Goal: Find specific page/section: Find specific page/section

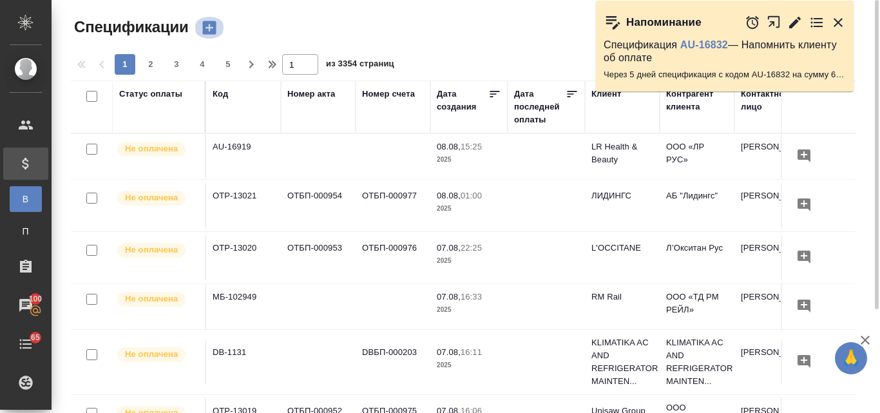
click at [207, 26] on icon "button" at bounding box center [209, 28] width 14 height 14
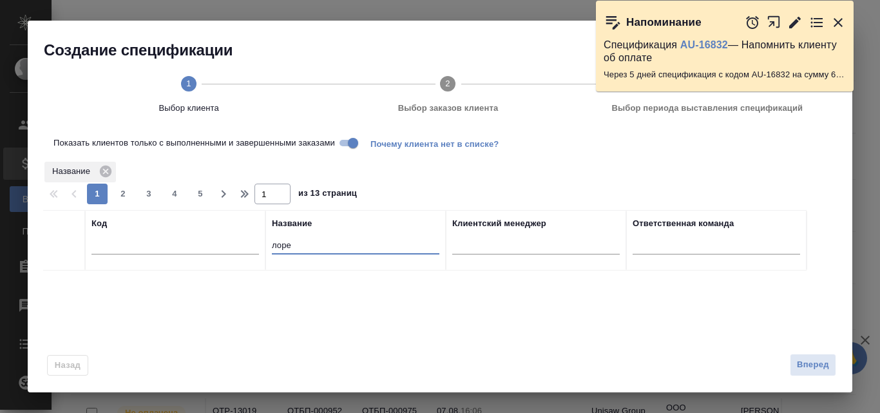
click at [296, 238] on input "лоре" at bounding box center [355, 246] width 167 height 16
type input "л"
type input "с"
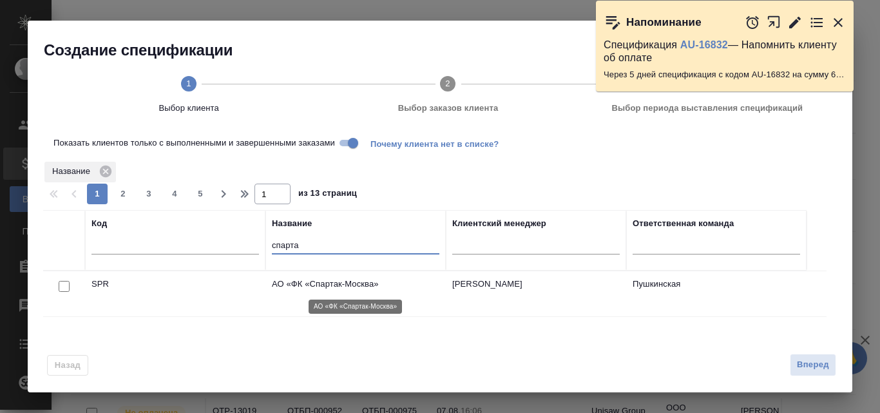
type input "спарта"
click at [345, 285] on p "АО «ФК «Спартак-Москва»" at bounding box center [355, 284] width 167 height 13
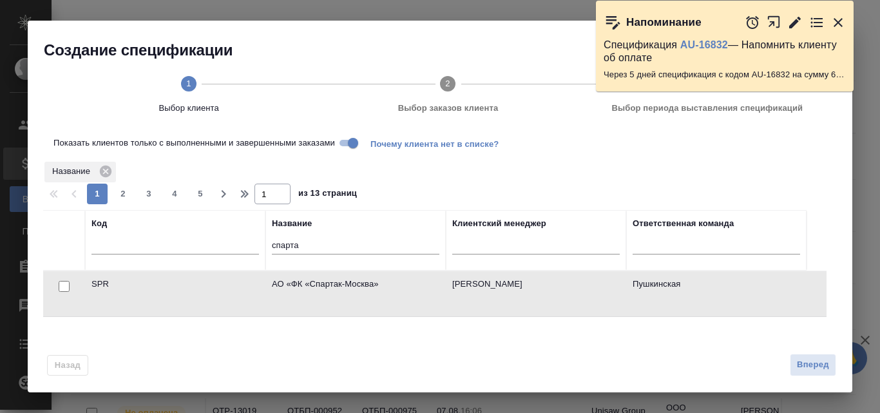
click at [842, 23] on icon "button" at bounding box center [837, 22] width 15 height 15
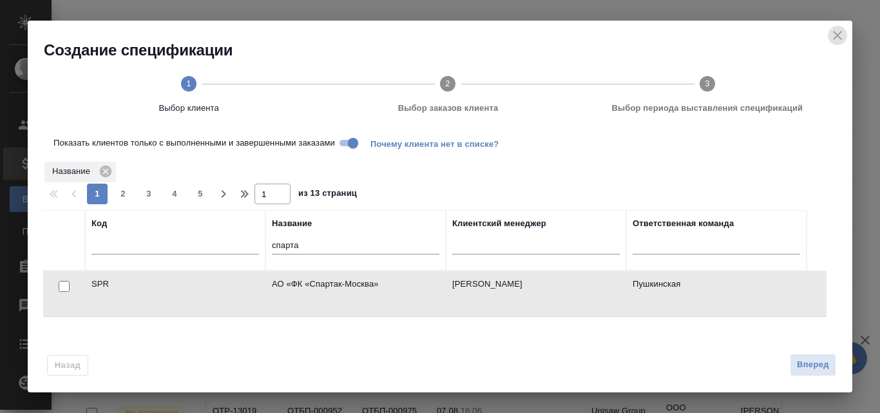
click at [835, 36] on icon "close" at bounding box center [836, 35] width 15 height 15
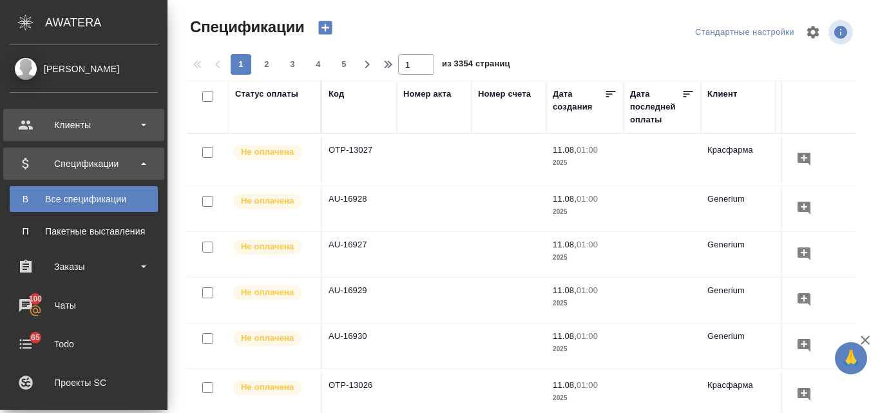
click at [90, 128] on div "Клиенты" at bounding box center [84, 124] width 148 height 19
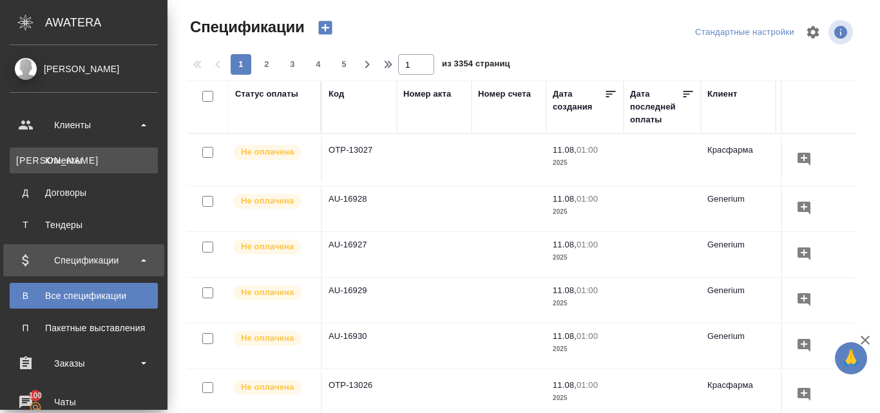
click at [82, 158] on div "Клиенты" at bounding box center [83, 160] width 135 height 13
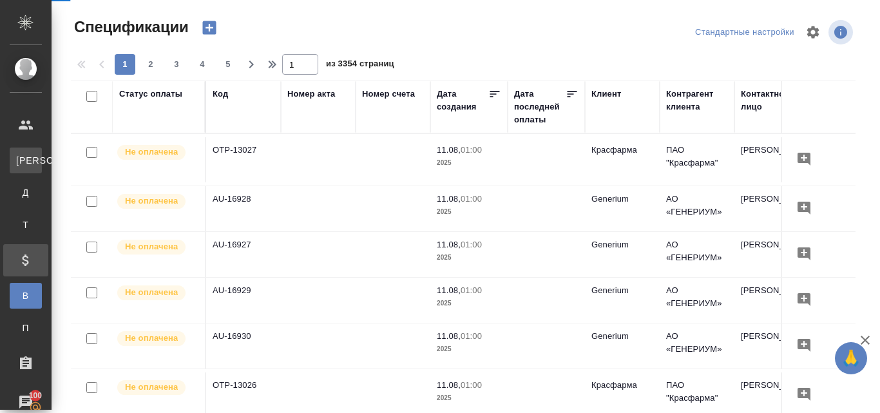
select select "RU"
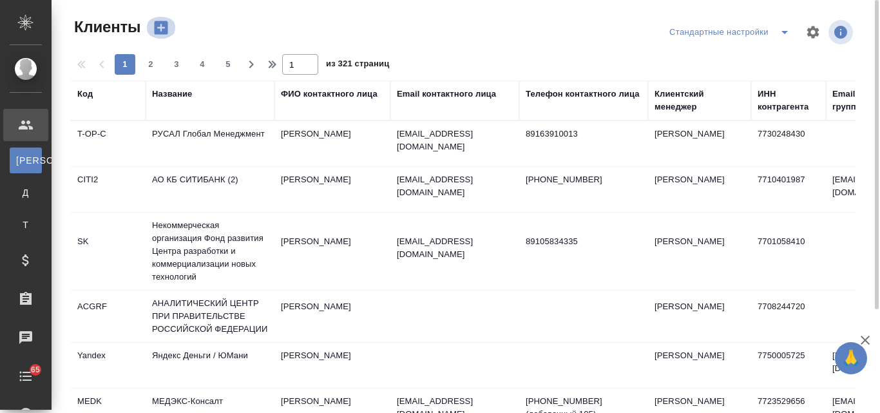
click at [156, 28] on icon "button" at bounding box center [162, 28] width 14 height 14
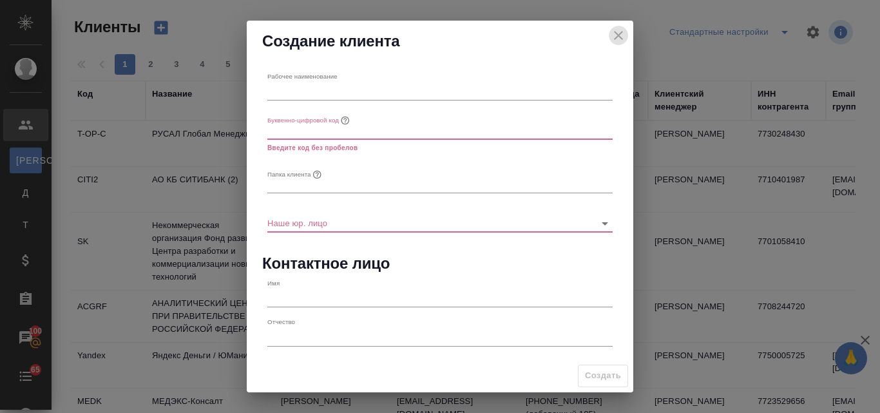
click at [621, 35] on icon "close" at bounding box center [618, 35] width 15 height 15
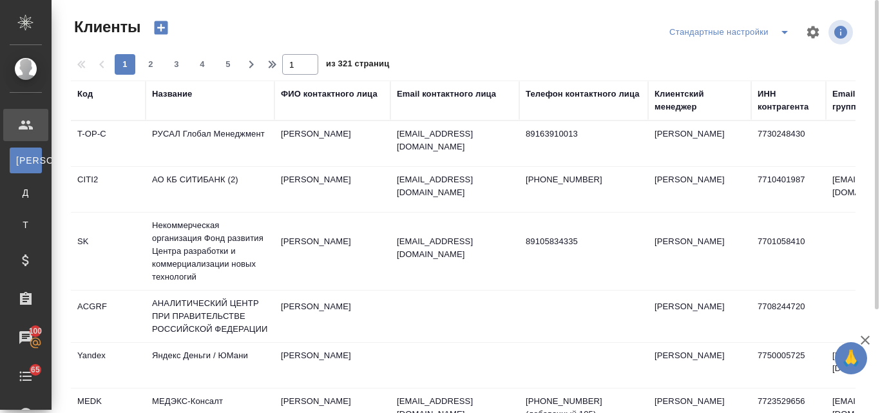
click at [178, 93] on div "Название" at bounding box center [172, 94] width 40 height 13
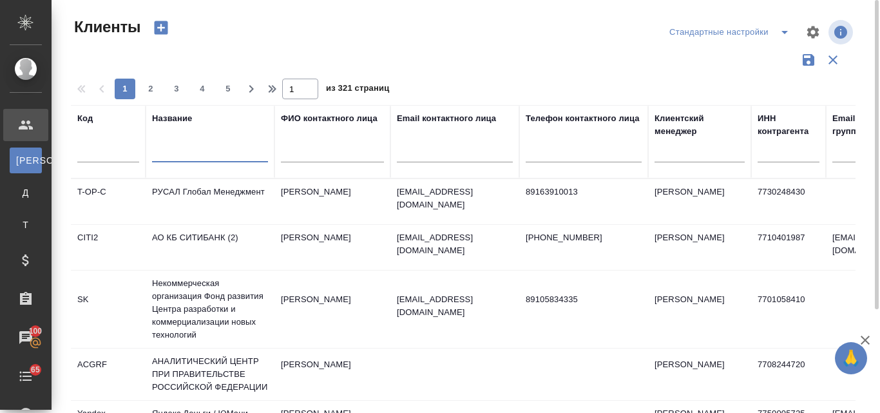
click at [166, 149] on input "text" at bounding box center [210, 154] width 116 height 16
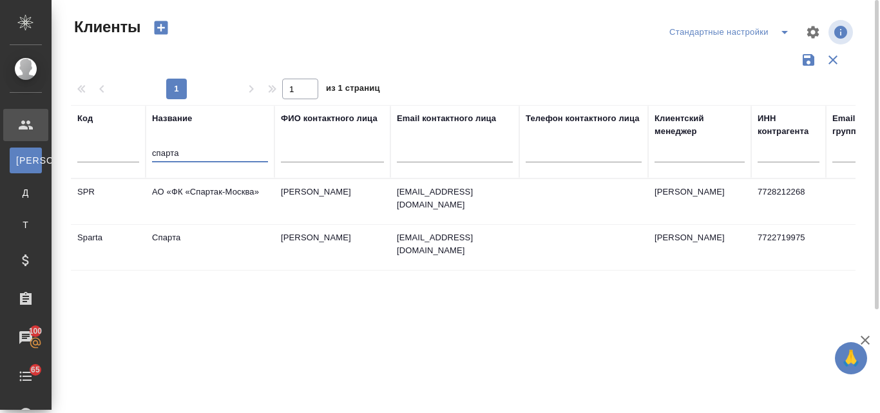
type input "спарта"
click at [317, 224] on td "Федорчук Владимир" at bounding box center [332, 201] width 116 height 45
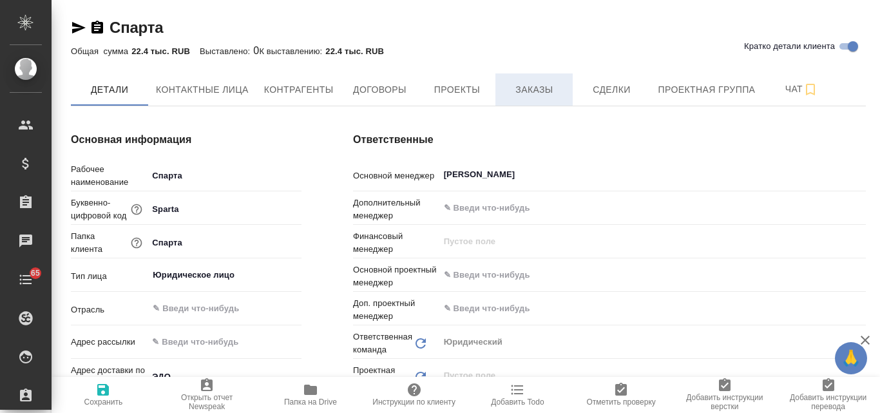
type textarea "x"
click at [543, 89] on span "Заказы" at bounding box center [534, 90] width 62 height 16
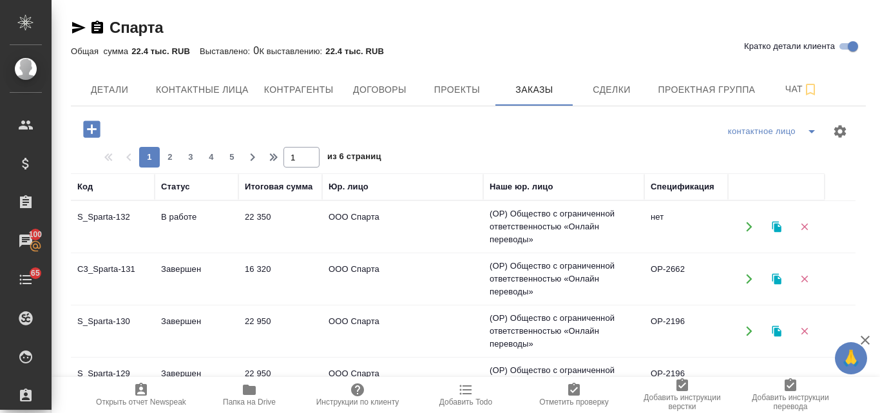
click at [186, 215] on td "В работе" at bounding box center [197, 226] width 84 height 45
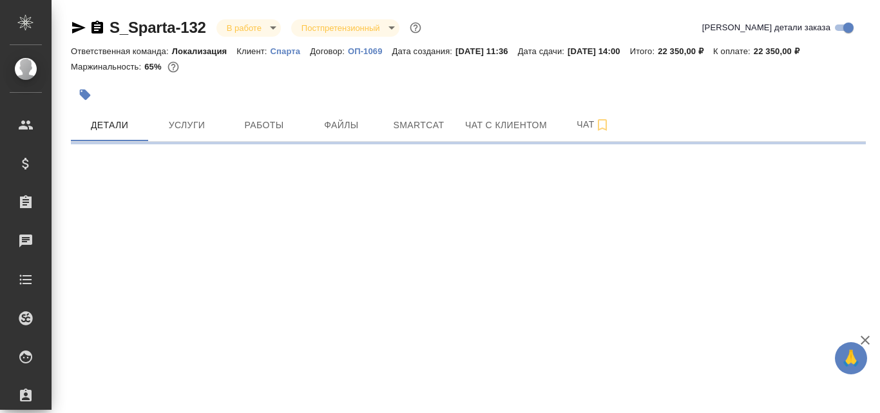
select select "RU"
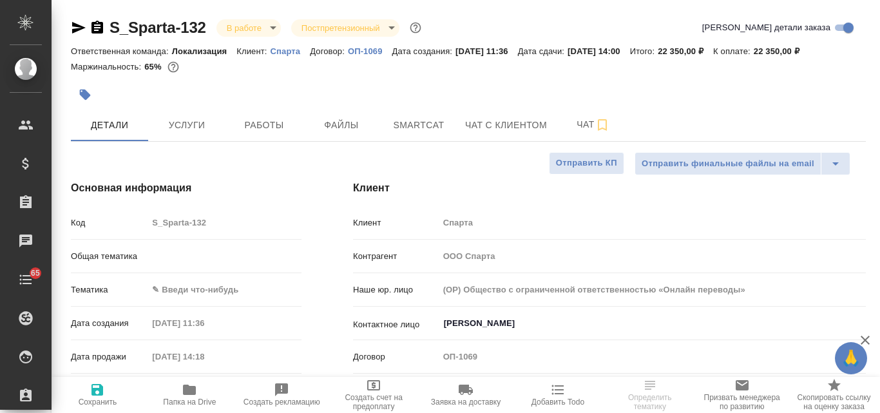
type textarea "x"
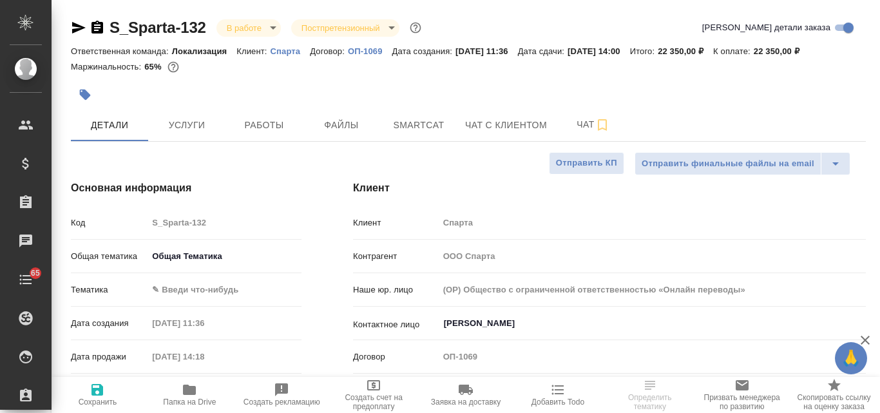
type textarea "x"
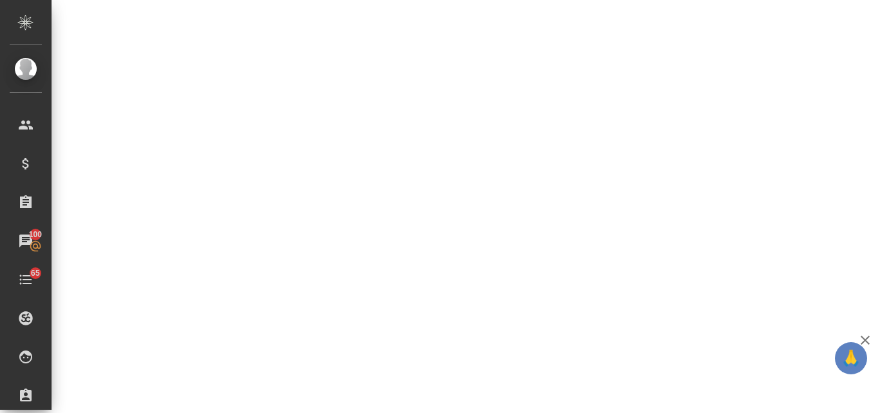
scroll to position [643, 0]
select select "RU"
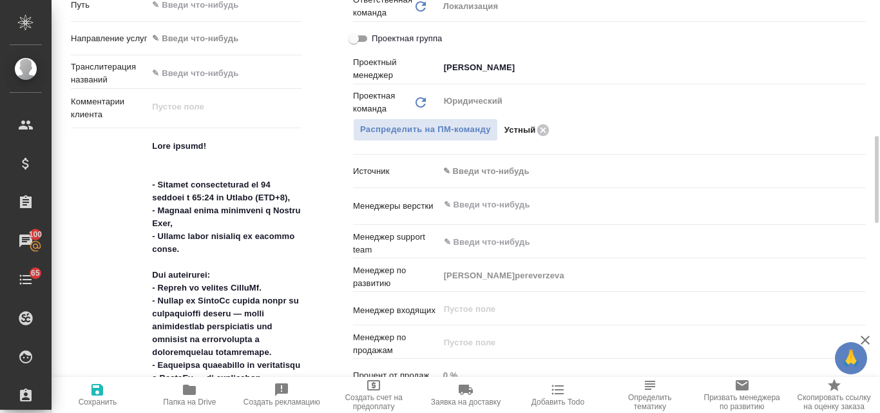
type textarea "x"
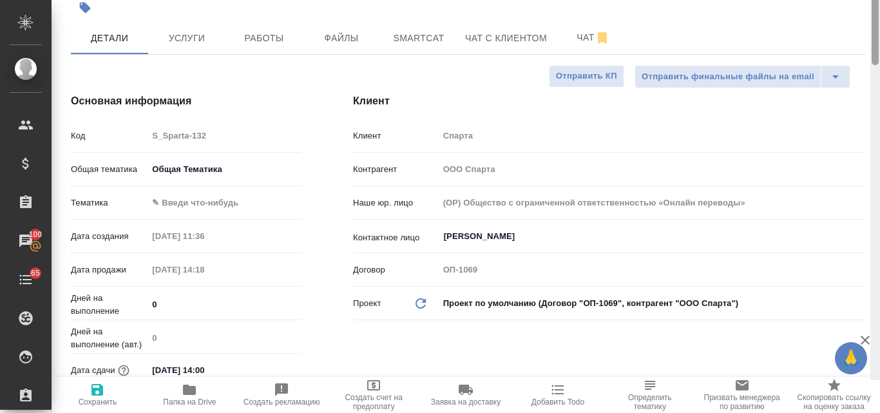
scroll to position [54, 0]
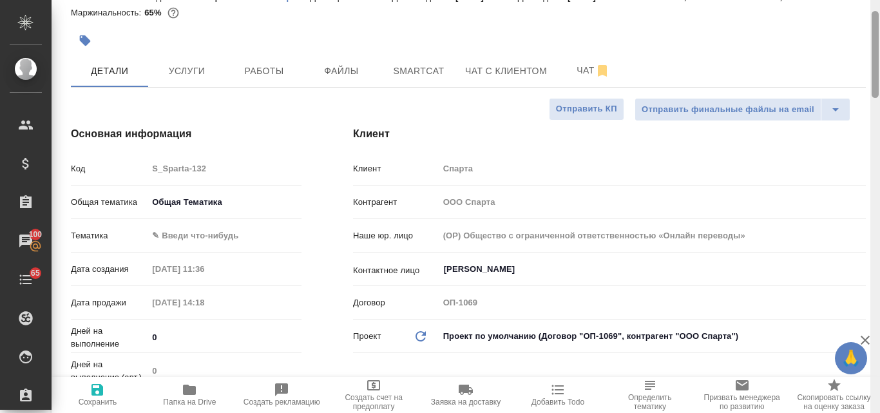
drag, startPoint x: 874, startPoint y: 174, endPoint x: 878, endPoint y: 49, distance: 125.0
click at [878, 49] on div at bounding box center [874, 54] width 7 height 87
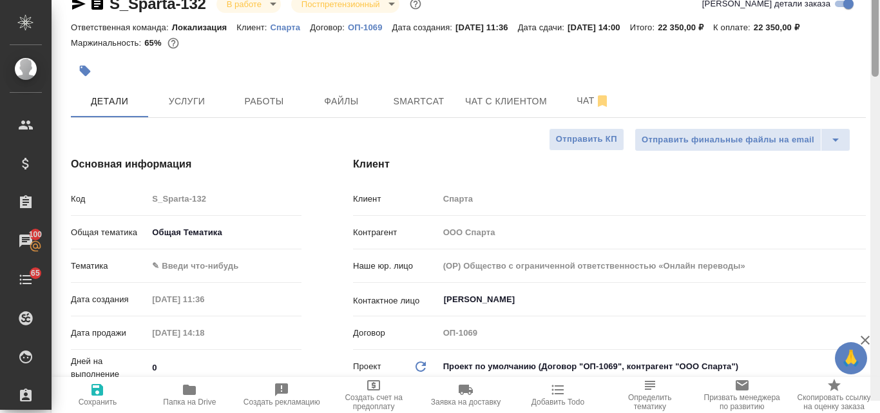
scroll to position [0, 0]
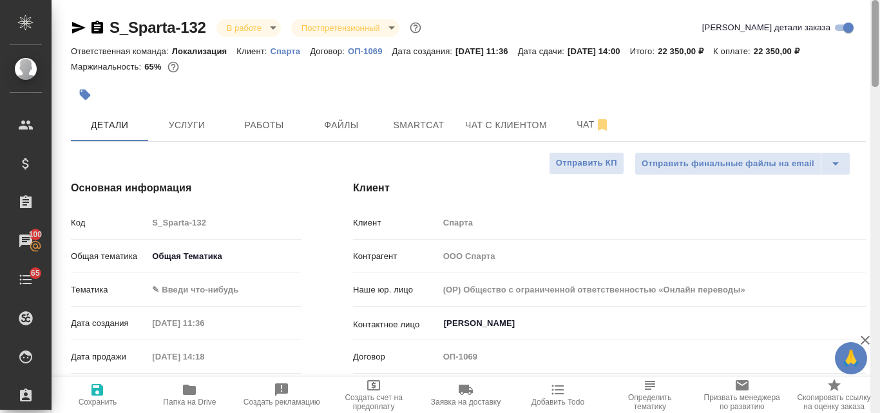
drag, startPoint x: 878, startPoint y: 49, endPoint x: 877, endPoint y: 32, distance: 17.4
click at [877, 32] on div at bounding box center [874, 43] width 7 height 87
click at [75, 26] on icon "button" at bounding box center [79, 28] width 14 height 12
type textarea "x"
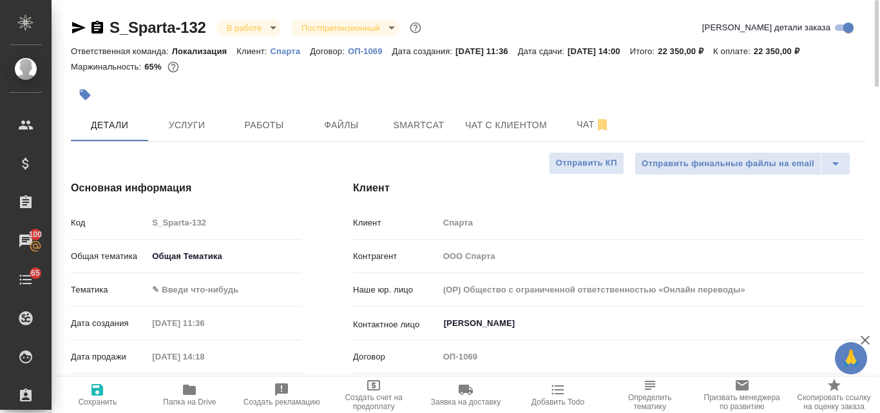
type textarea "x"
